Goal: Task Accomplishment & Management: Use online tool/utility

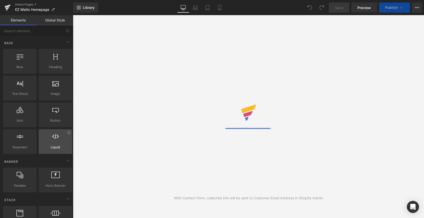
click at [218, 7] on icon at bounding box center [219, 7] width 5 height 5
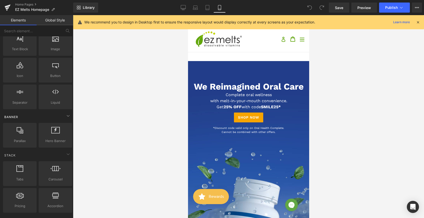
scroll to position [49, 0]
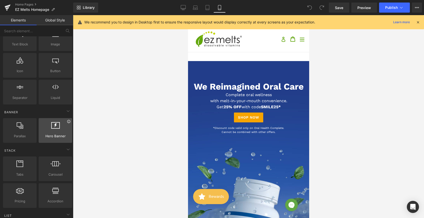
click at [67, 123] on icon at bounding box center [68, 121] width 3 height 3
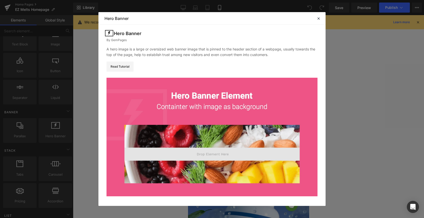
scroll to position [0, 0]
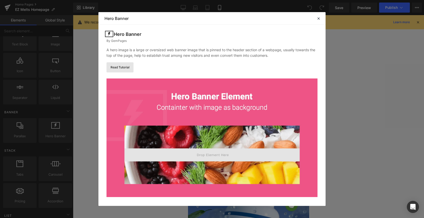
click at [116, 68] on link "Read Tutorial" at bounding box center [119, 67] width 27 height 10
click at [320, 17] on icon at bounding box center [318, 18] width 5 height 5
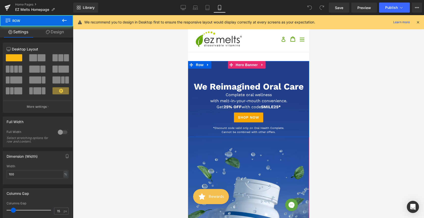
click at [241, 78] on div "We Reimagined Oral Care Heading Complete oral wellness with melt-in-your-mouth …" at bounding box center [248, 102] width 121 height 66
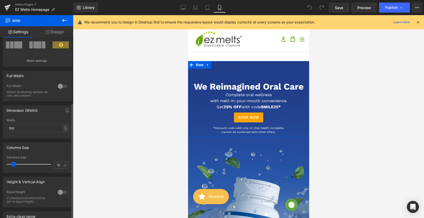
scroll to position [103, 0]
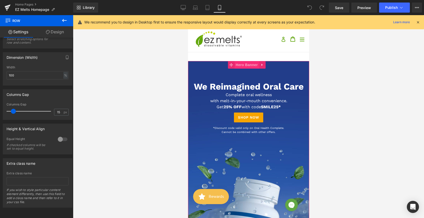
click at [245, 69] on span "Hero Banner" at bounding box center [246, 65] width 24 height 8
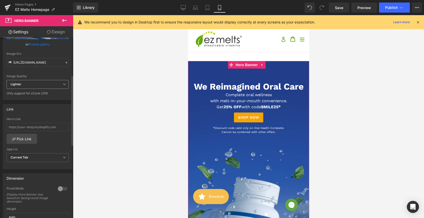
scroll to position [89, 0]
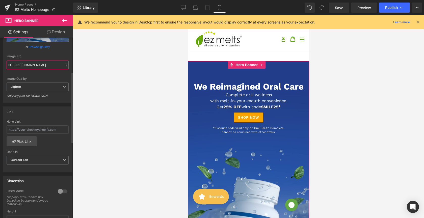
click at [43, 67] on input "[URL][DOMAIN_NAME]" at bounding box center [38, 65] width 62 height 9
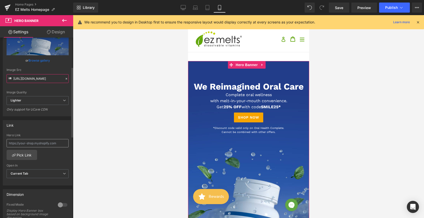
scroll to position [72, 0]
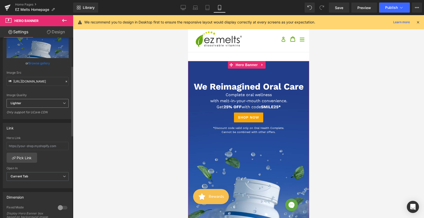
click at [63, 102] on icon at bounding box center [64, 103] width 3 height 3
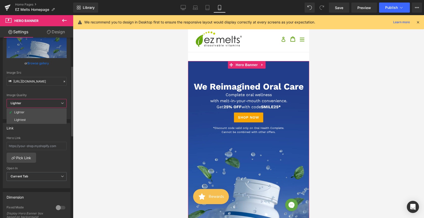
click at [61, 94] on div "Image Quality" at bounding box center [37, 95] width 60 height 4
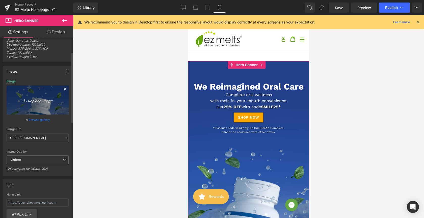
scroll to position [0, 0]
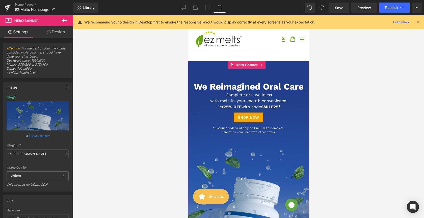
click at [46, 33] on link "Design" at bounding box center [56, 31] width 37 height 11
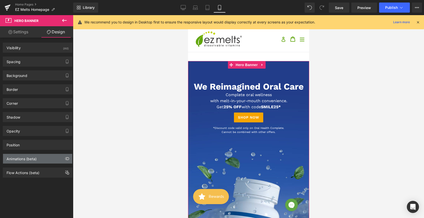
click at [36, 162] on div "Animations (beta)" at bounding box center [37, 159] width 69 height 10
